Goal: Information Seeking & Learning: Understand process/instructions

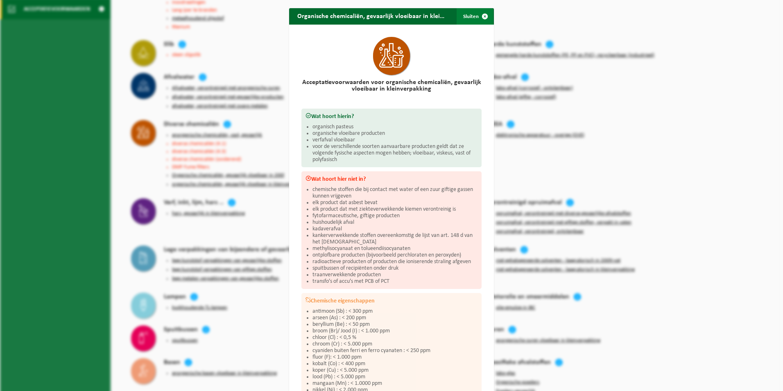
click at [482, 16] on span "button" at bounding box center [485, 16] width 16 height 16
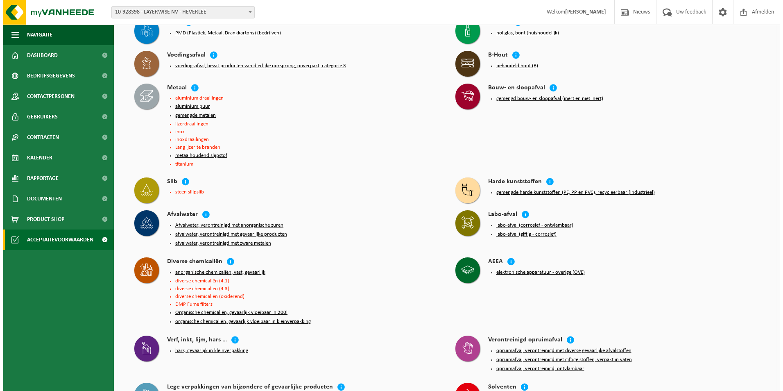
scroll to position [108, 0]
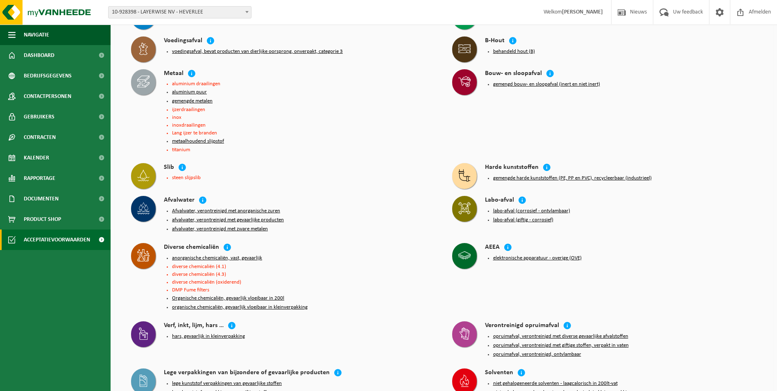
click at [195, 243] on button "anorganische chemicaliën, vast, gevaarlijk" at bounding box center [217, 258] width 90 height 7
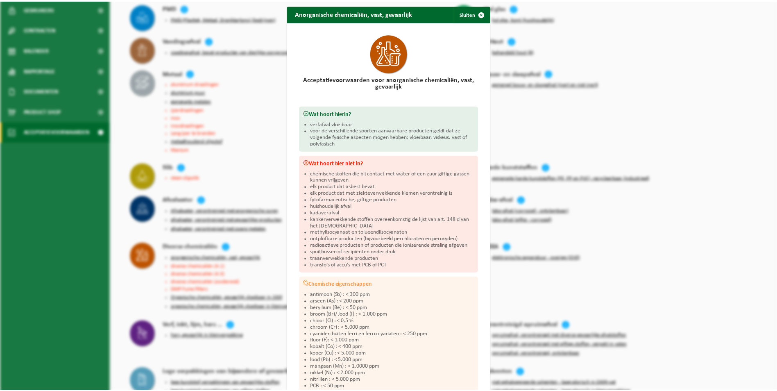
scroll to position [0, 0]
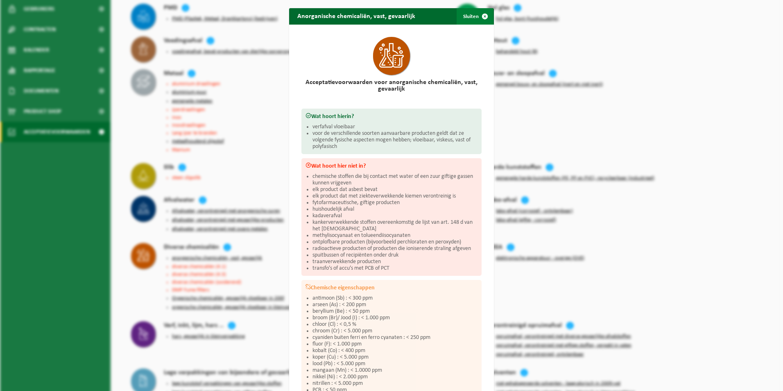
click at [484, 17] on span "button" at bounding box center [485, 16] width 16 height 16
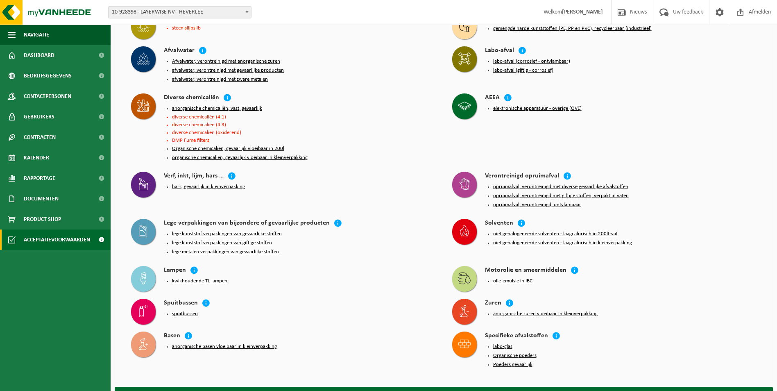
scroll to position [271, 0]
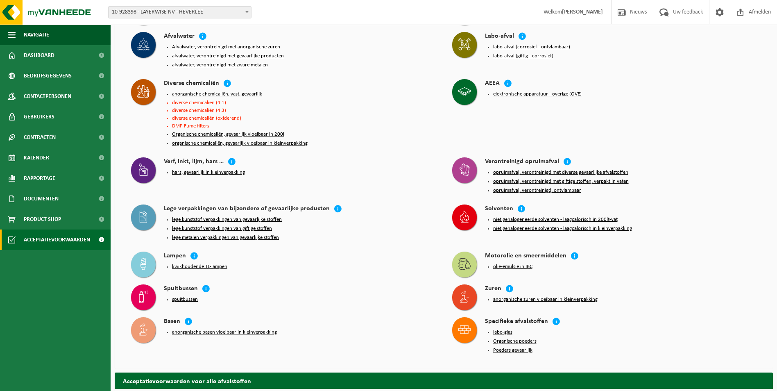
click at [501, 243] on button "Poeders gevaarlijk" at bounding box center [512, 350] width 39 height 7
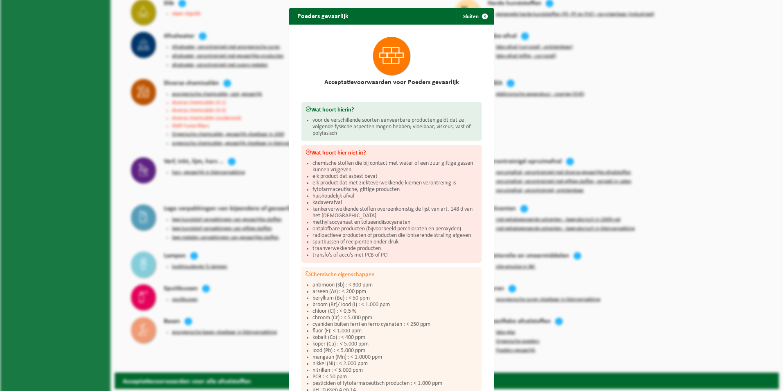
click at [254, 243] on div "Poeders gevaarlijk Sluiten Acceptatievoorwaarden voor Poeders gevaarlijk Wat ho…" at bounding box center [391, 195] width 783 height 391
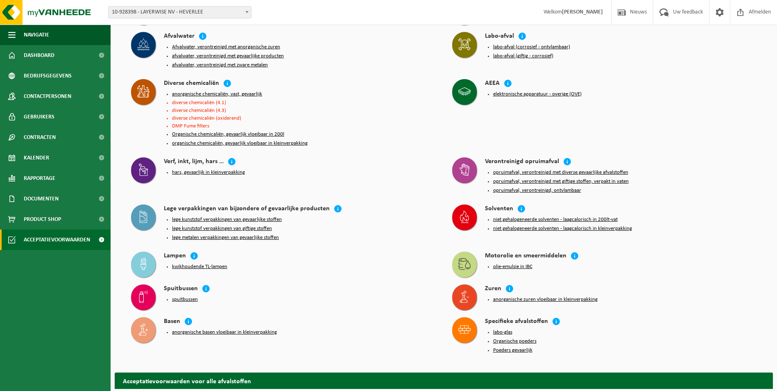
click at [511, 243] on button "Organische poeders" at bounding box center [514, 341] width 43 height 7
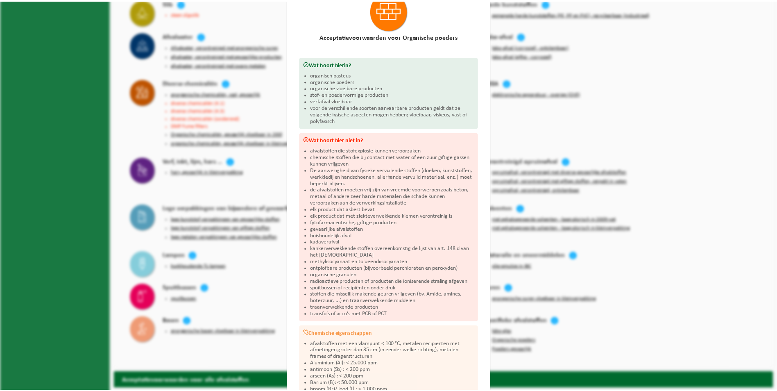
scroll to position [34, 0]
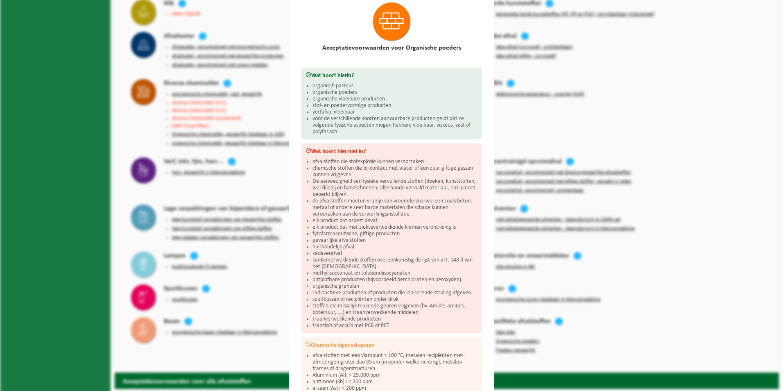
click at [520, 243] on div "Organische poeders Sluiten Acceptatievoorwaarden voor Organische poeders Wat ho…" at bounding box center [391, 195] width 783 height 391
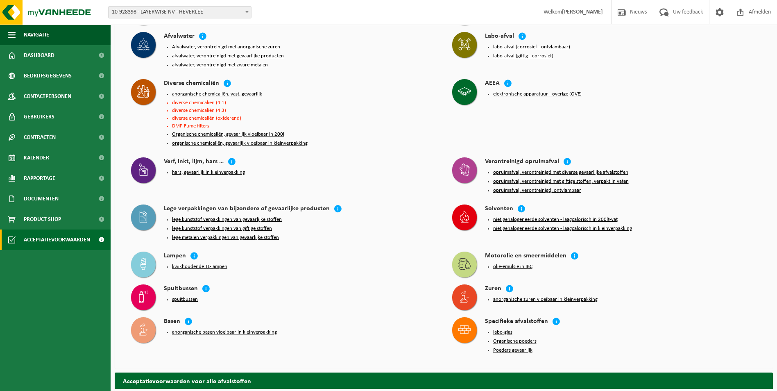
click at [496, 243] on button "labo-glas" at bounding box center [502, 332] width 19 height 7
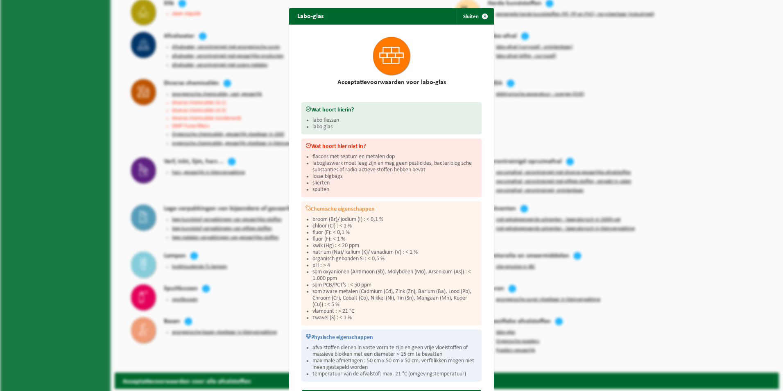
click at [520, 243] on div "Labo-glas Sluiten Acceptatievoorwaarden voor labo-glas Wat hoort hierin? labo f…" at bounding box center [391, 195] width 783 height 391
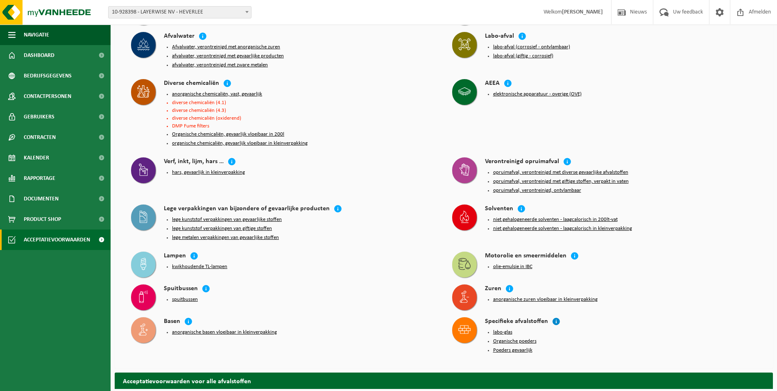
click at [520, 243] on icon at bounding box center [556, 321] width 8 height 8
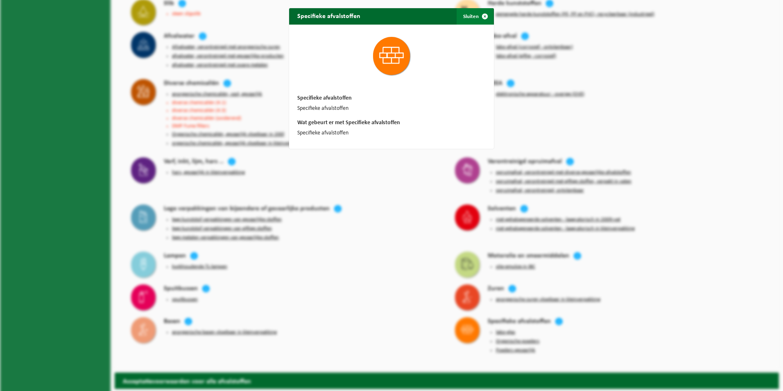
click at [483, 16] on span "button" at bounding box center [485, 16] width 16 height 16
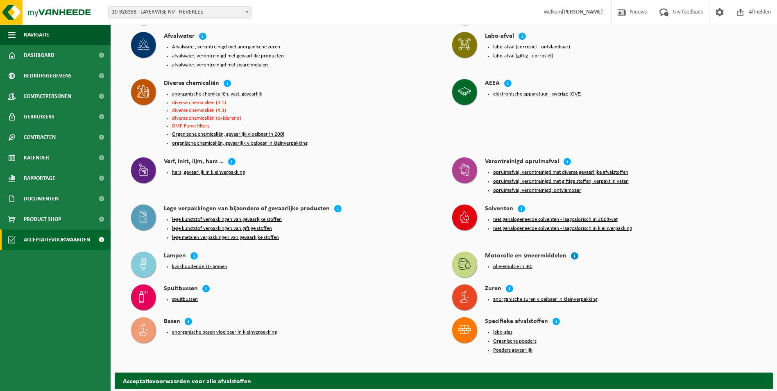
click at [520, 243] on icon at bounding box center [574, 255] width 8 height 8
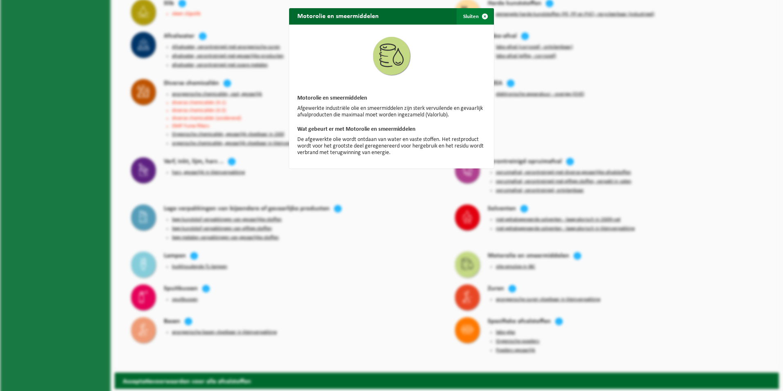
click at [483, 16] on span "button" at bounding box center [485, 16] width 16 height 16
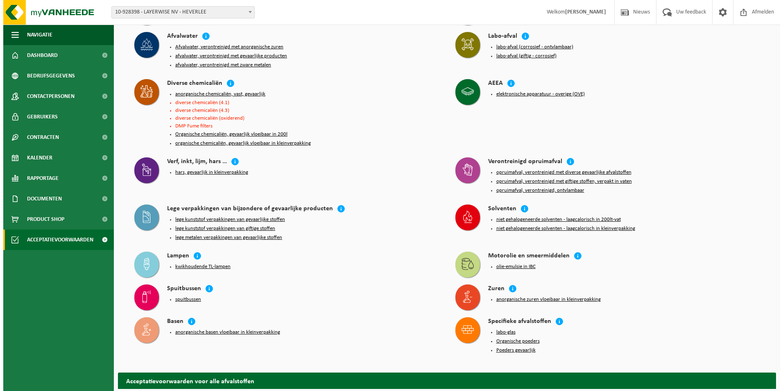
scroll to position [231, 0]
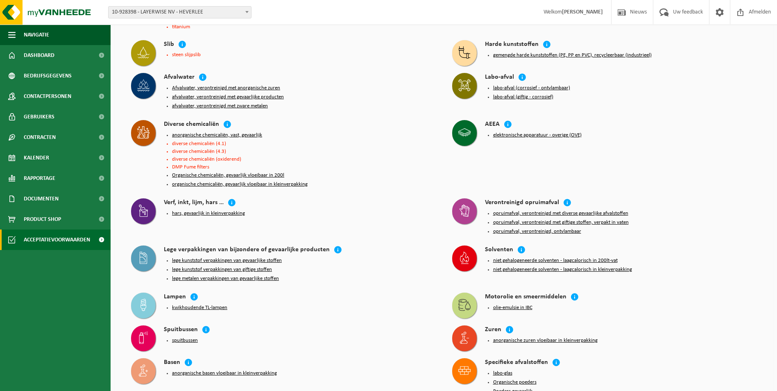
click at [512, 85] on button "labo-afval (corrosief - ontvlambaar)" at bounding box center [531, 88] width 77 height 7
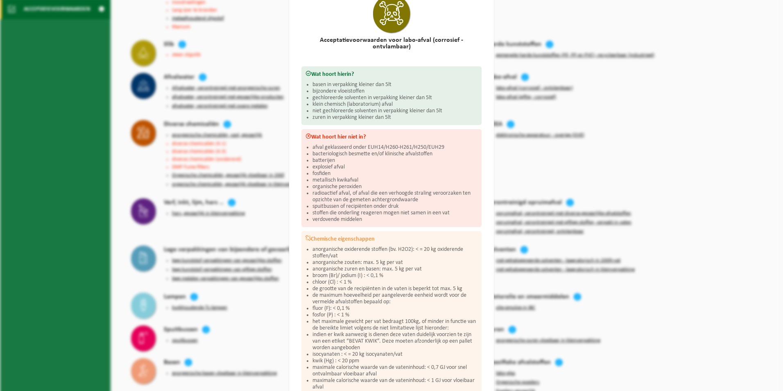
scroll to position [0, 0]
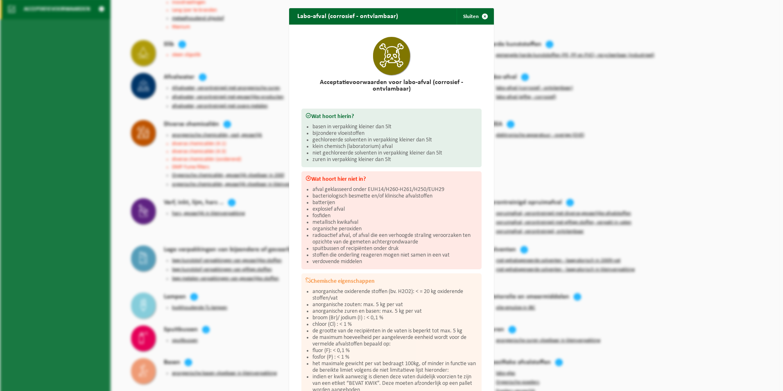
click at [484, 12] on span "button" at bounding box center [485, 16] width 16 height 16
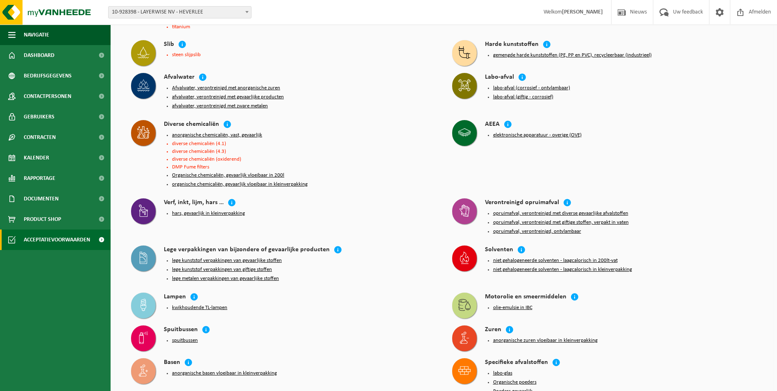
click at [204, 132] on button "anorganische chemicaliën, vast, gevaarlijk" at bounding box center [217, 135] width 90 height 7
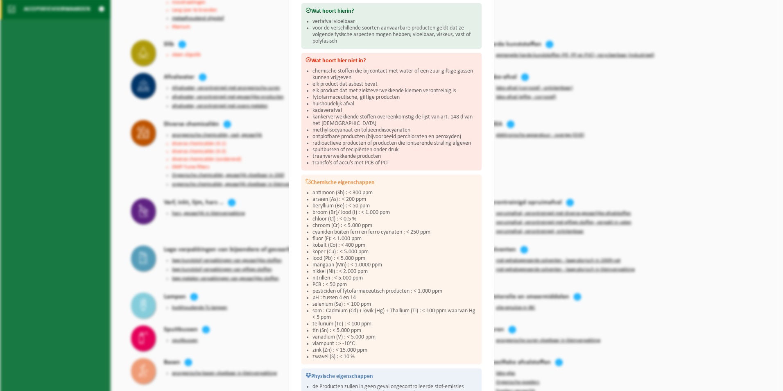
scroll to position [87, 0]
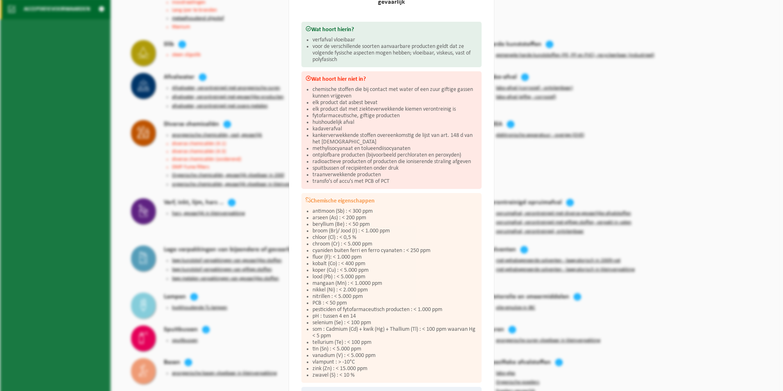
click at [113, 167] on div "Anorganische chemicaliën, vast, gevaarlijk Sluiten Acceptatievoorwaarden voor a…" at bounding box center [391, 195] width 783 height 391
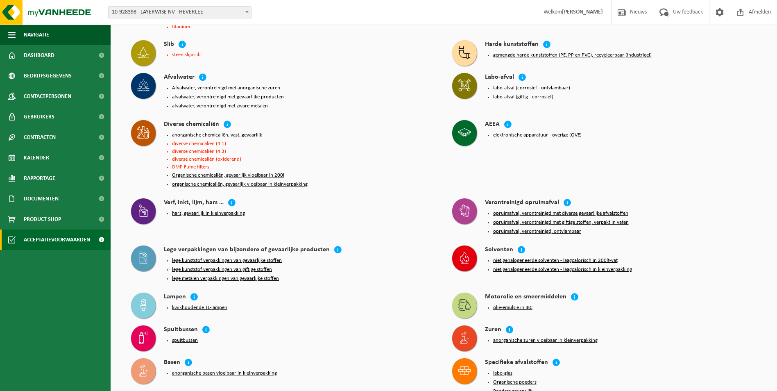
click at [219, 172] on button "Organische chemicaliën, gevaarlijk vloeibaar in 200l" at bounding box center [228, 175] width 112 height 7
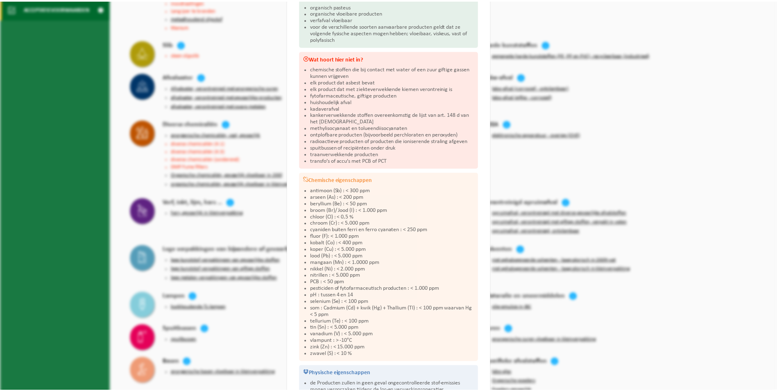
scroll to position [100, 0]
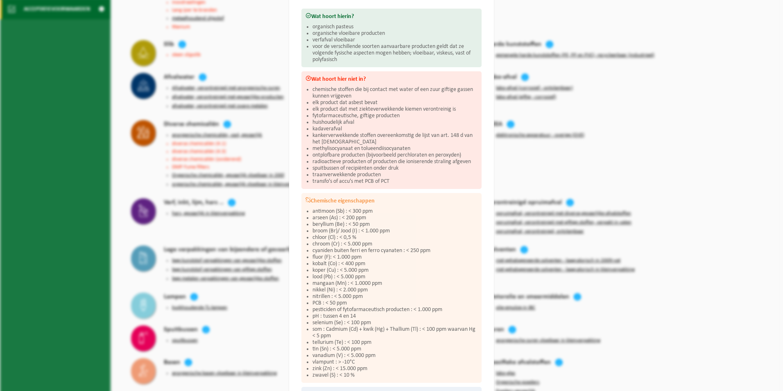
click at [146, 154] on div "Organische chemicaliën, gevaarlijk vloeibaar in 200l Sluiten Acceptatievoorwaar…" at bounding box center [391, 195] width 783 height 391
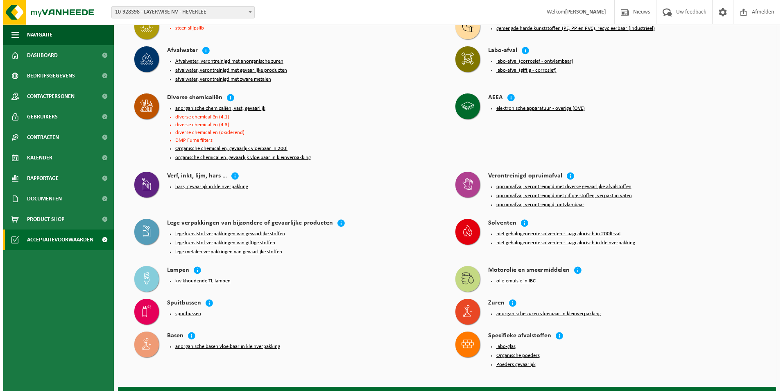
scroll to position [271, 0]
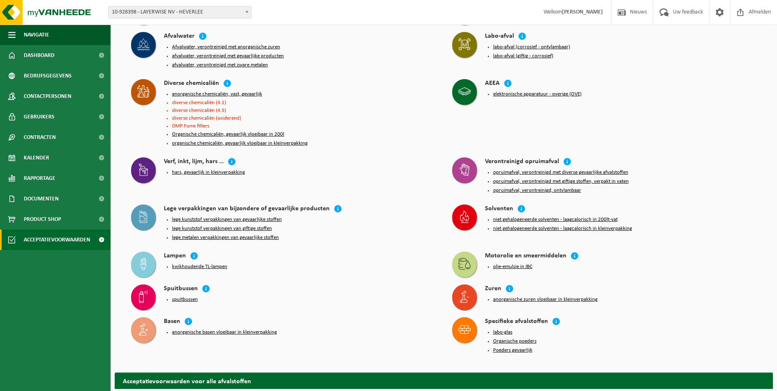
click at [520, 216] on button "niet gehalogeneerde solventen - laagcalorisch in 200lt-vat" at bounding box center [555, 219] width 124 height 7
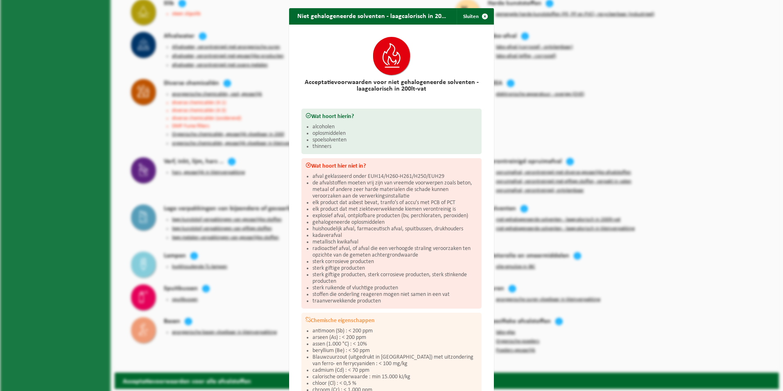
drag, startPoint x: 483, startPoint y: 16, endPoint x: 440, endPoint y: 118, distance: 110.3
click at [440, 118] on div "Niet gehalogeneerde solventen - laagcalorisch in 200lt-vat Sluiten Acceptatievo…" at bounding box center [391, 352] width 205 height 689
click at [484, 18] on span "button" at bounding box center [485, 16] width 16 height 16
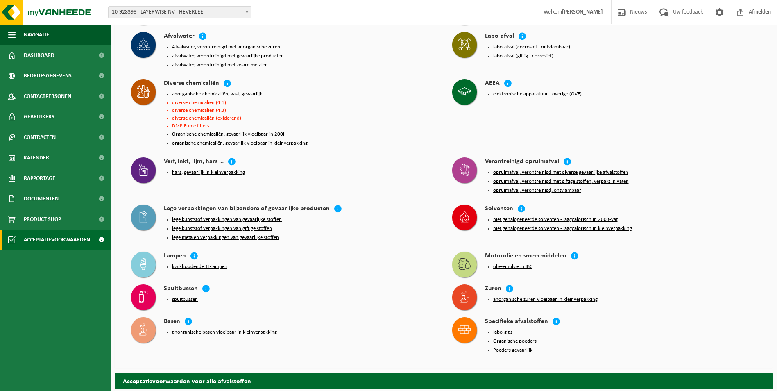
click at [520, 225] on button "niet gehalogeneerde solventen - laagcalorisch in kleinverpakking" at bounding box center [562, 228] width 139 height 7
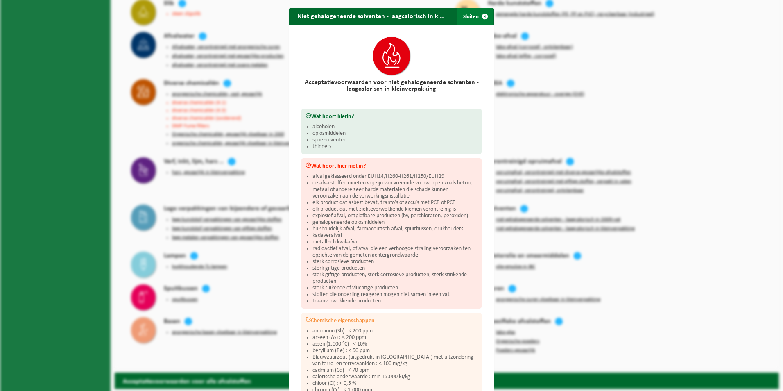
click at [483, 16] on span "button" at bounding box center [485, 16] width 16 height 16
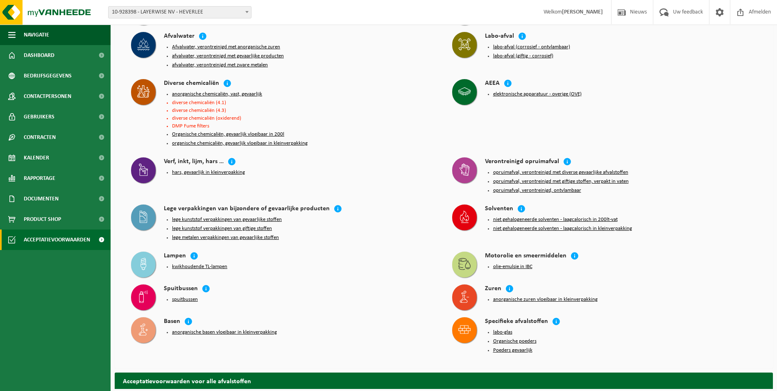
click at [520, 225] on button "niet gehalogeneerde solventen - laagcalorisch in kleinverpakking" at bounding box center [562, 228] width 139 height 7
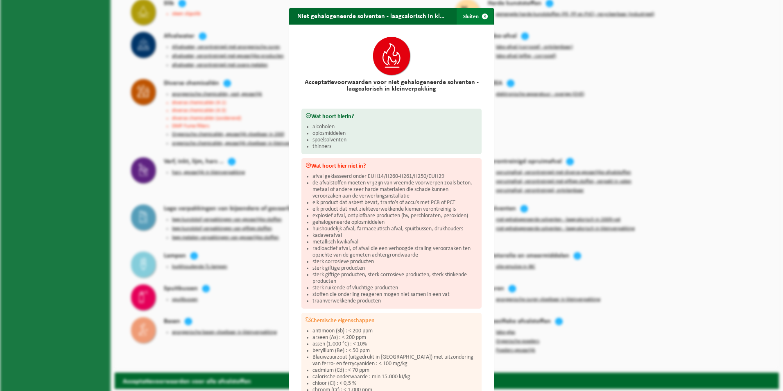
click at [480, 16] on span "button" at bounding box center [485, 16] width 16 height 16
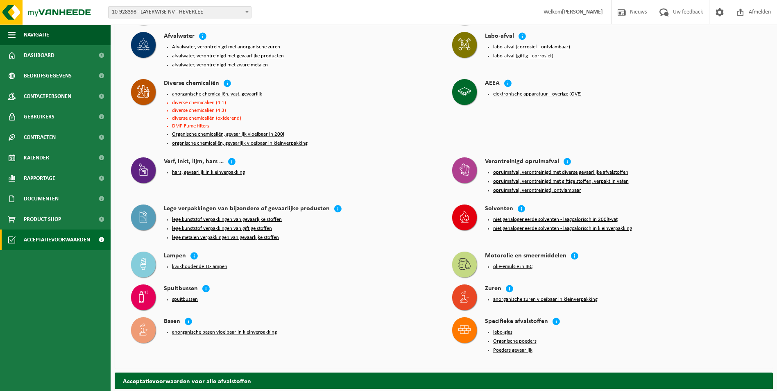
click at [212, 243] on button "anorganische basen vloeibaar in kleinverpakking" at bounding box center [224, 332] width 105 height 7
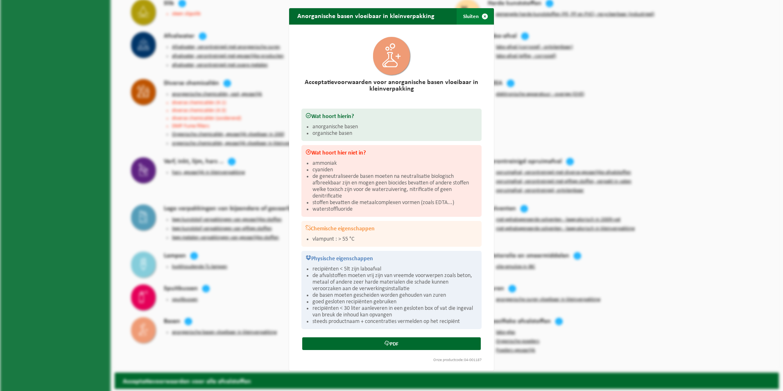
click at [482, 16] on span "button" at bounding box center [485, 16] width 16 height 16
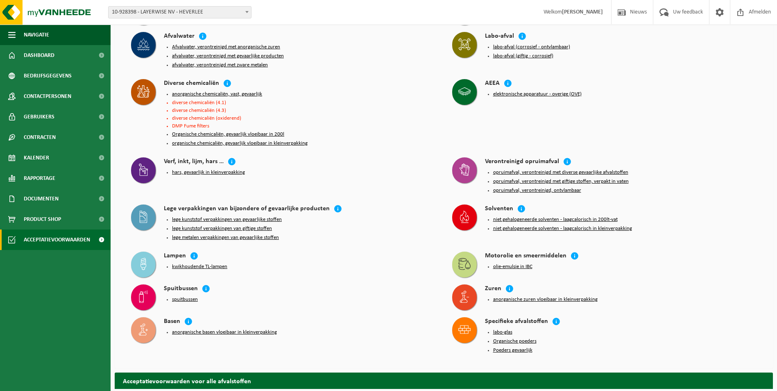
click at [512, 243] on button "anorganische zuren vloeibaar in kleinverpakking" at bounding box center [545, 299] width 104 height 7
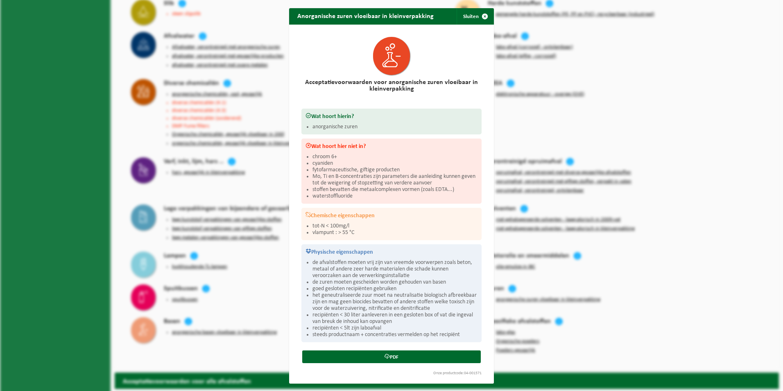
click at [204, 243] on div "Anorganische zuren vloeibaar in kleinverpakking Sluiten Acceptatievoorwaarden v…" at bounding box center [391, 195] width 783 height 391
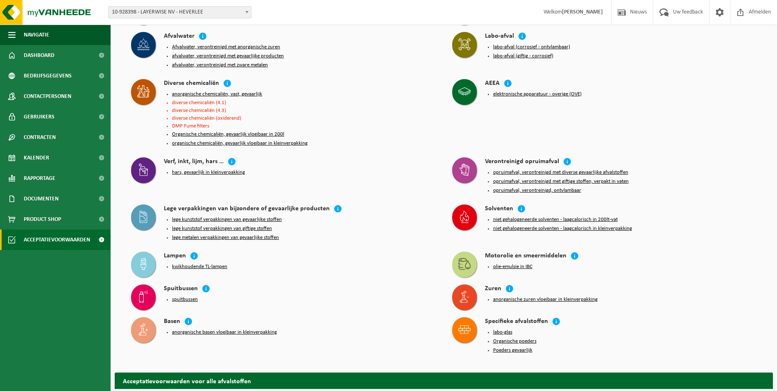
click at [208, 243] on button "anorganische basen vloeibaar in kleinverpakking" at bounding box center [224, 332] width 105 height 7
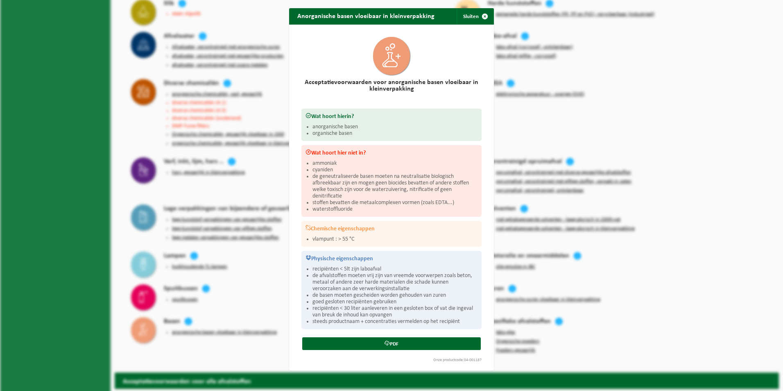
drag, startPoint x: 476, startPoint y: 15, endPoint x: 472, endPoint y: 38, distance: 22.9
click at [477, 15] on span "button" at bounding box center [485, 16] width 16 height 16
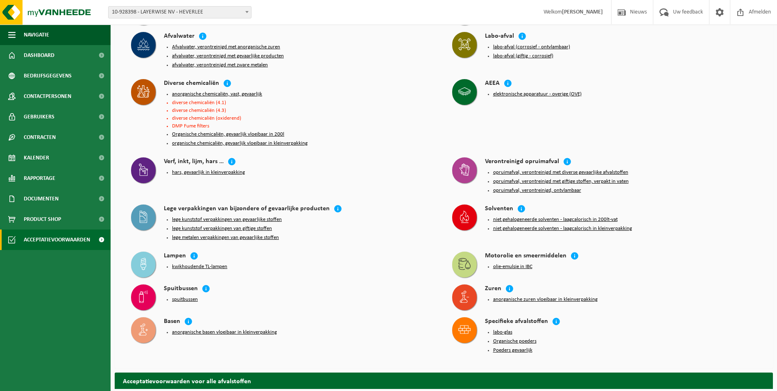
click at [510, 243] on button "anorganische zuren vloeibaar in kleinverpakking" at bounding box center [545, 299] width 104 height 7
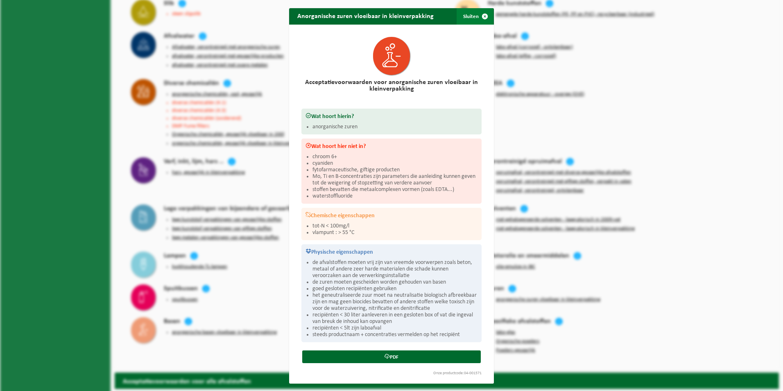
drag, startPoint x: 484, startPoint y: 14, endPoint x: 468, endPoint y: 23, distance: 18.3
click at [484, 14] on span "button" at bounding box center [485, 16] width 16 height 16
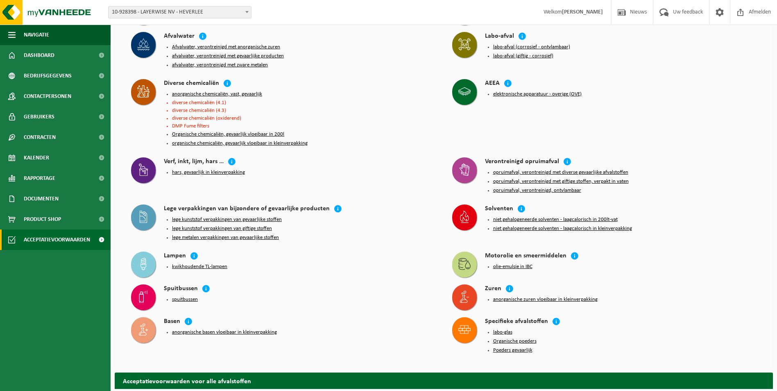
click at [199, 131] on button "Organische chemicaliën, gevaarlijk vloeibaar in 200l" at bounding box center [228, 134] width 112 height 7
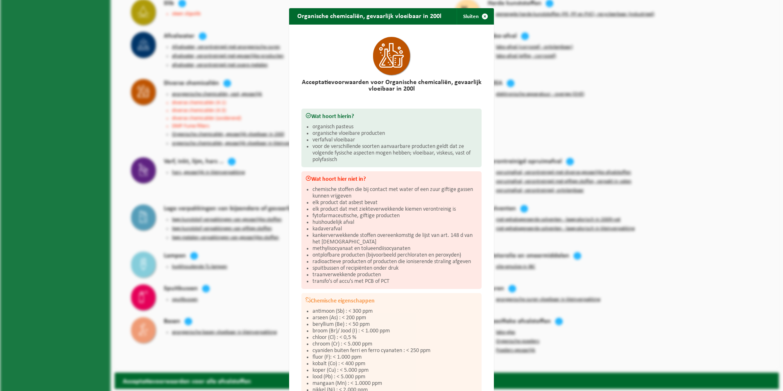
click at [258, 141] on div "Organische chemicaliën, gevaarlijk vloeibaar in 200l Sluiten Acceptatievoorwaar…" at bounding box center [391, 195] width 783 height 391
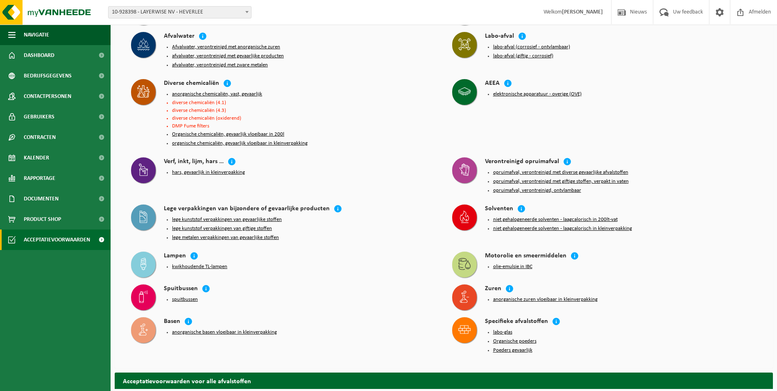
click at [203, 140] on button "organische chemicaliën, gevaarlijk vloeibaar in kleinverpakking" at bounding box center [240, 143] width 136 height 7
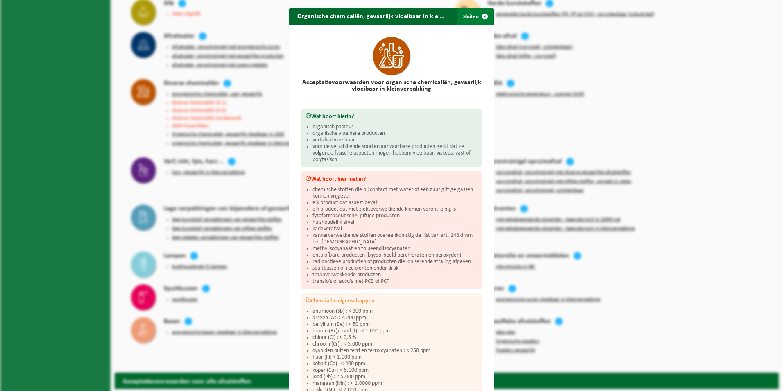
click at [481, 14] on span "button" at bounding box center [485, 16] width 16 height 16
